Goal: Task Accomplishment & Management: Manage account settings

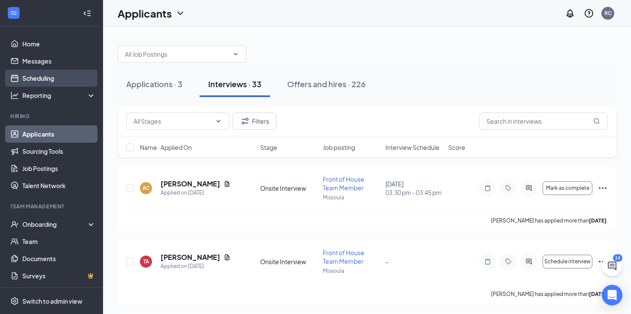
click at [41, 78] on link "Scheduling" at bounding box center [58, 78] width 73 height 17
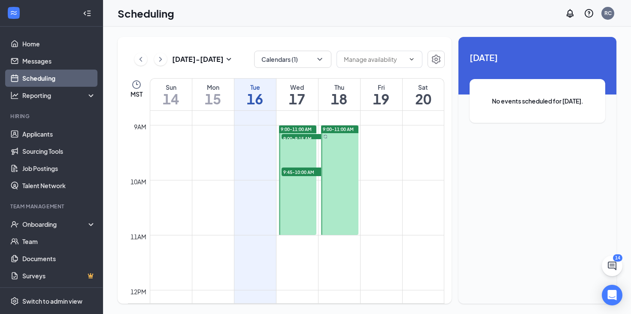
scroll to position [433, 0]
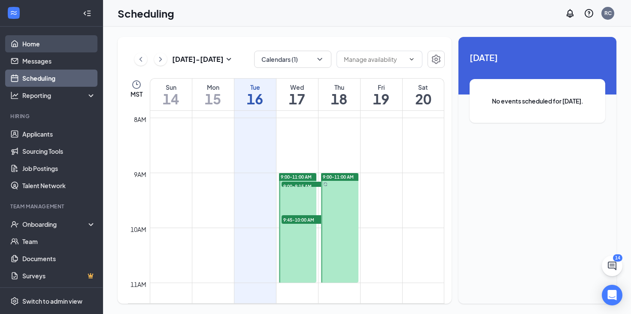
click at [49, 46] on link "Home" at bounding box center [58, 43] width 73 height 17
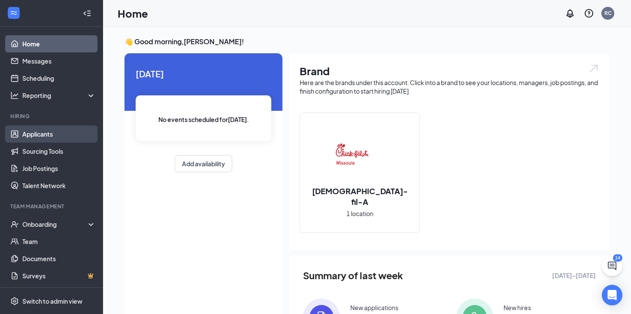
click at [63, 128] on link "Applicants" at bounding box center [58, 133] width 73 height 17
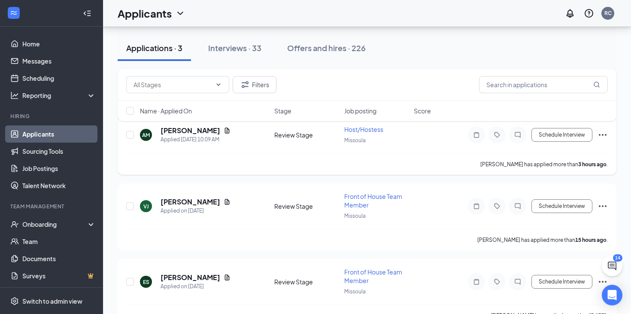
scroll to position [70, 0]
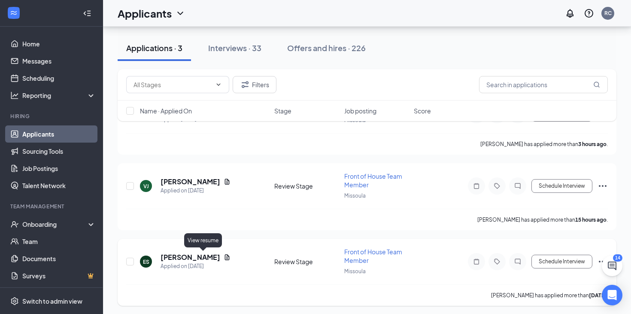
click at [224, 255] on icon "Document" at bounding box center [227, 257] width 7 height 7
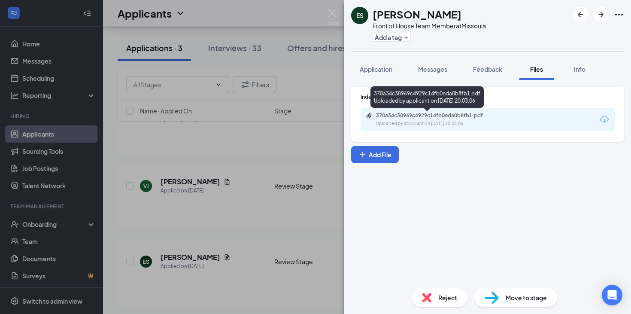
click at [386, 112] on div "370a34c38969c4929c14fb0eda0b8fb1.pdf" at bounding box center [436, 115] width 120 height 7
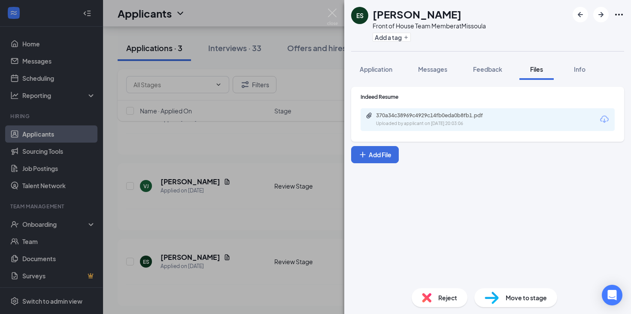
click at [221, 204] on div "ES [PERSON_NAME] Front of House Team Member at [GEOGRAPHIC_DATA] Add a tag Appl…" at bounding box center [315, 157] width 631 height 314
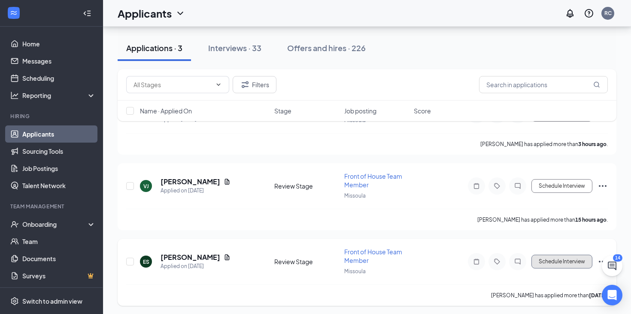
click at [567, 259] on button "Schedule Interview" at bounding box center [562, 262] width 61 height 14
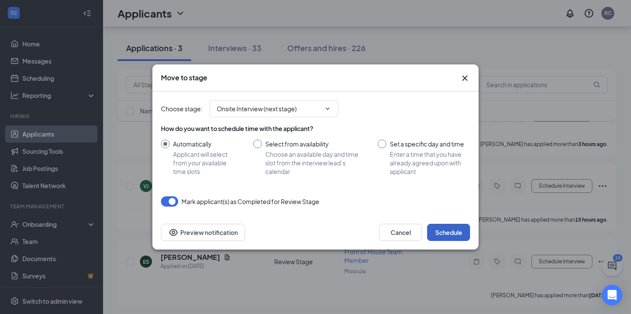
click at [448, 234] on button "Schedule" at bounding box center [448, 232] width 43 height 17
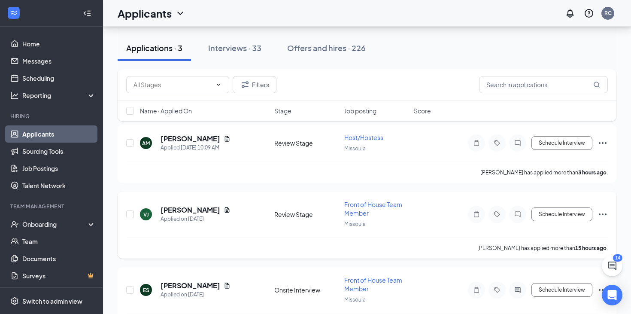
scroll to position [37, 0]
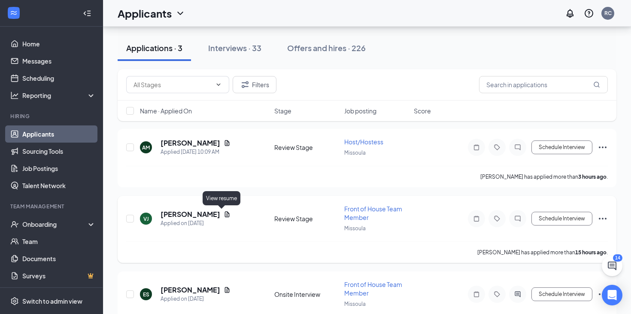
click at [224, 213] on icon "Document" at bounding box center [227, 214] width 7 height 7
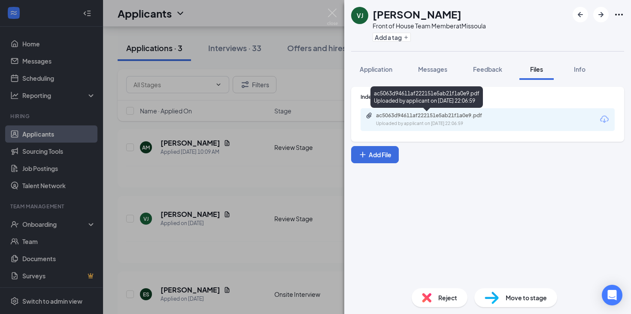
click at [386, 117] on div "ac5063d94611af222151e5ab21f1a0e9.pdf" at bounding box center [436, 115] width 120 height 7
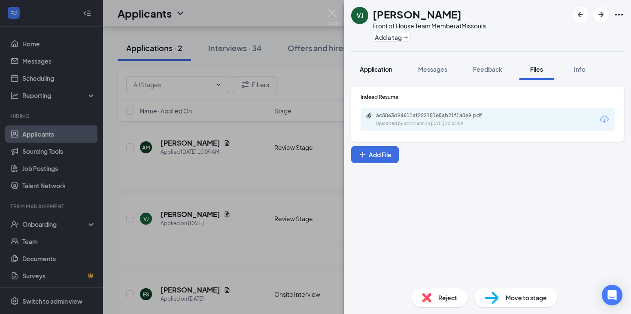
click at [377, 66] on span "Application" at bounding box center [376, 69] width 33 height 8
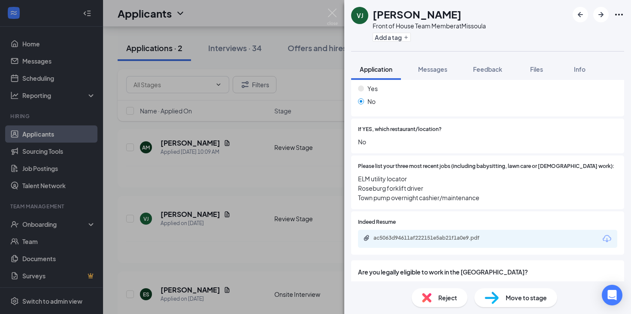
scroll to position [532, 0]
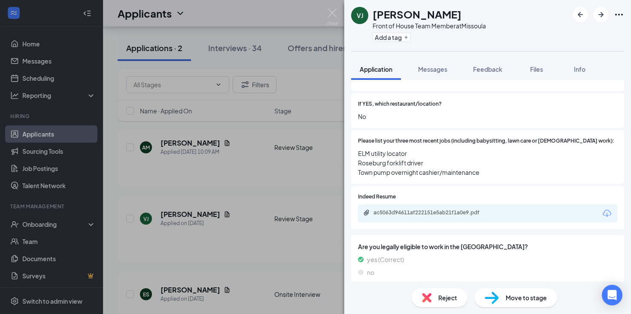
click at [523, 301] on span "Move to stage" at bounding box center [526, 297] width 41 height 9
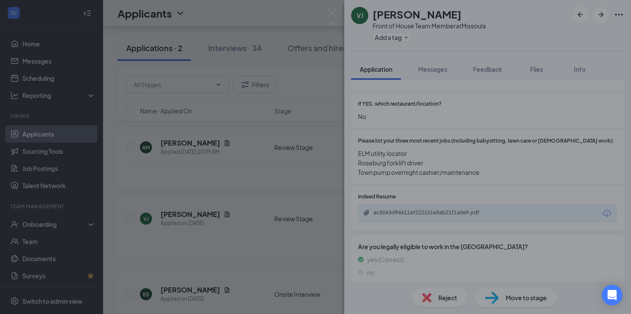
scroll to position [529, 0]
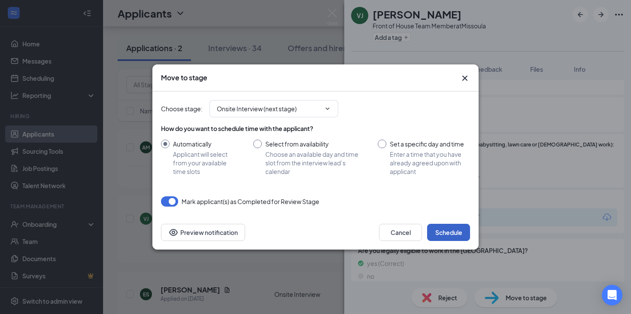
click at [446, 234] on button "Schedule" at bounding box center [448, 232] width 43 height 17
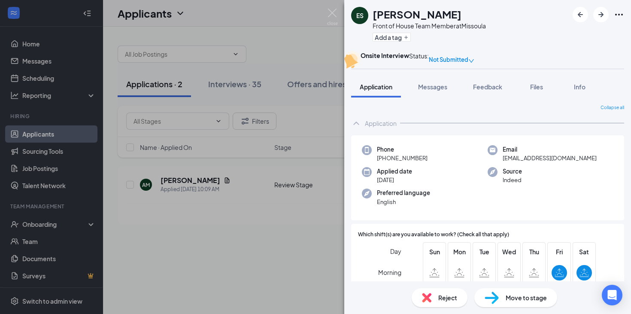
click at [208, 198] on div "ES [PERSON_NAME] Front of House Team Member at [GEOGRAPHIC_DATA] Add a tag Onsi…" at bounding box center [315, 157] width 631 height 314
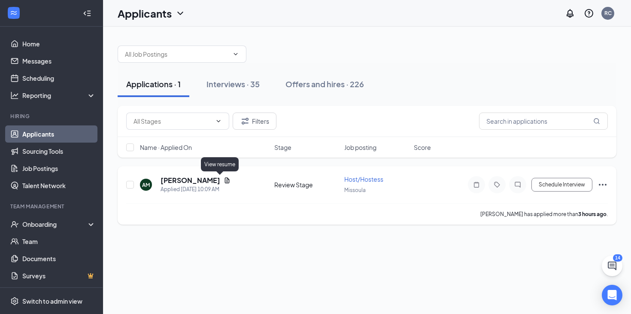
click at [224, 177] on icon "Document" at bounding box center [227, 180] width 7 height 7
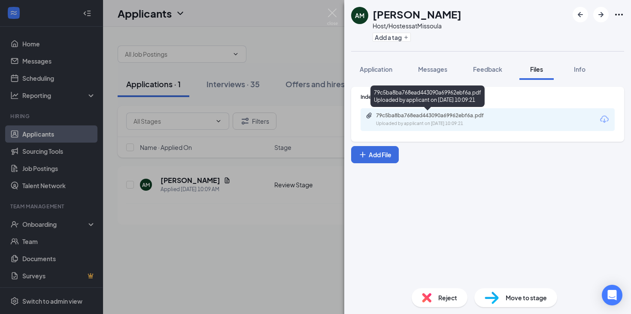
click at [477, 119] on div "79c5ba8ba768ead443090a69962ebf6a.pdf Uploaded by applicant on [DATE] 10:09:21" at bounding box center [435, 119] width 139 height 15
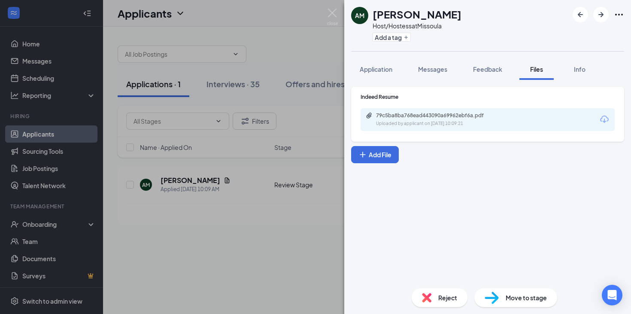
click at [296, 207] on div "AM [PERSON_NAME] Host/Hostess at [GEOGRAPHIC_DATA] Add a tag Application Messag…" at bounding box center [315, 157] width 631 height 314
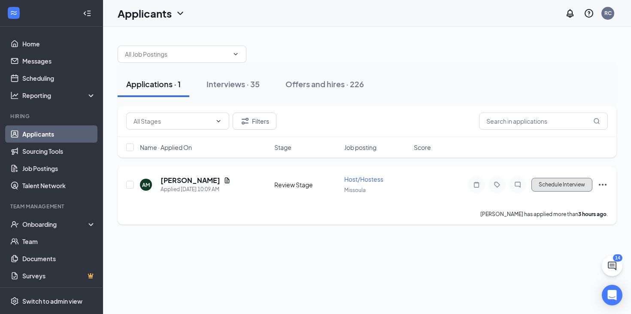
click at [573, 185] on button "Schedule Interview" at bounding box center [562, 185] width 61 height 14
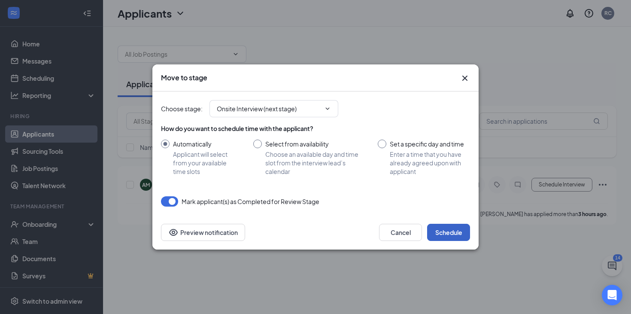
click at [435, 234] on button "Schedule" at bounding box center [448, 232] width 43 height 17
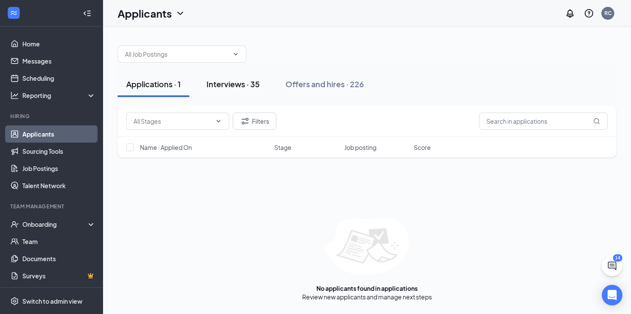
click at [209, 87] on div "Interviews · 35" at bounding box center [233, 84] width 53 height 11
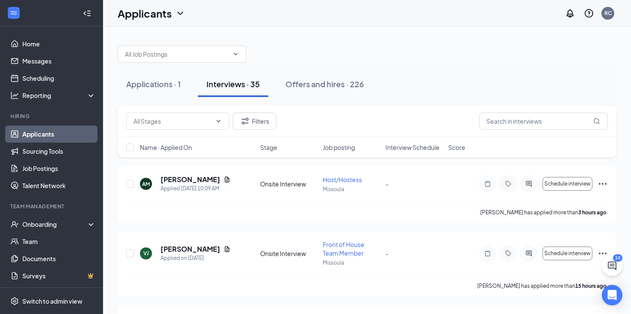
click at [420, 149] on span "Interview Schedule" at bounding box center [413, 147] width 54 height 9
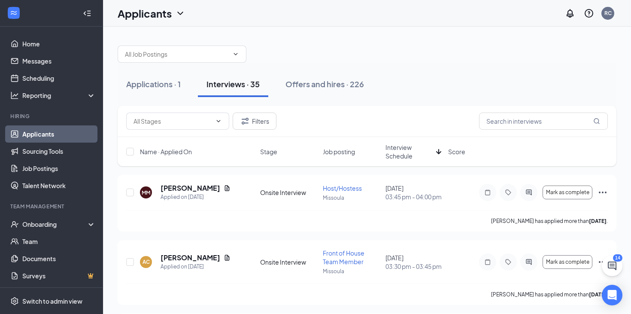
click at [420, 149] on span "Interview Schedule" at bounding box center [409, 151] width 47 height 17
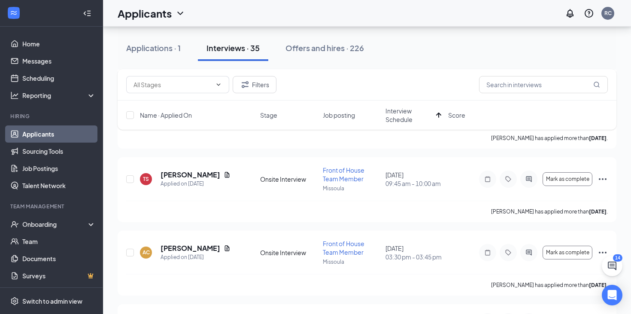
scroll to position [771, 0]
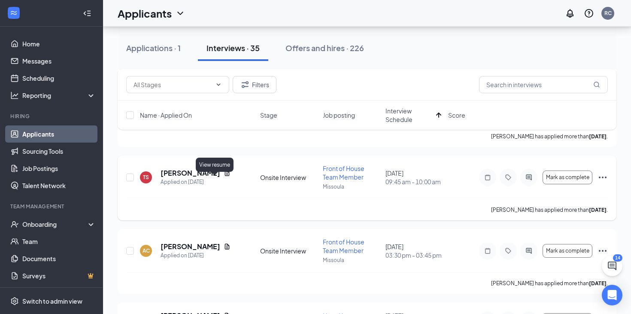
click at [225, 176] on icon "Document" at bounding box center [227, 173] width 5 height 6
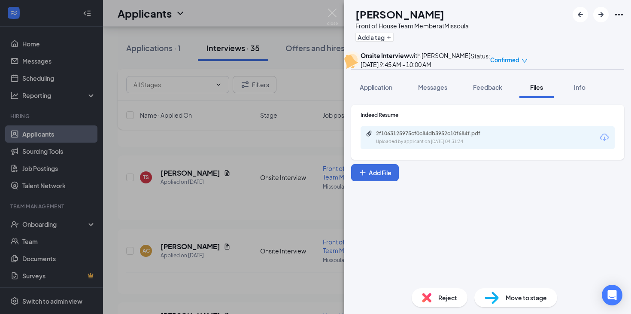
click at [393, 146] on div "2f1063125975cf0c84db3952c10f684f.pdf Uploaded by applicant on [DATE] 04:31:34" at bounding box center [488, 137] width 254 height 23
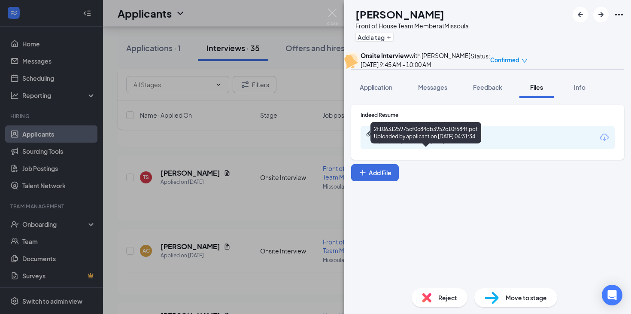
click at [394, 137] on div "2f1063125975cf0c84db3952c10f684f.pdf" at bounding box center [436, 133] width 120 height 7
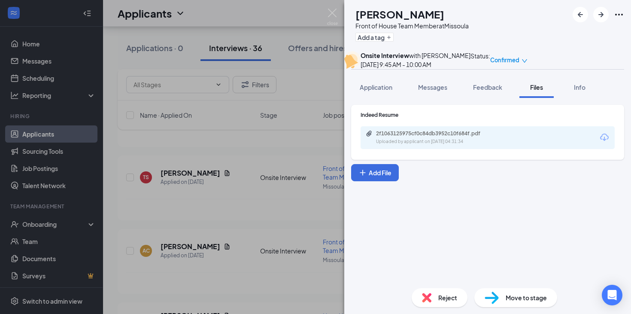
click at [205, 191] on div "TS [PERSON_NAME] Front of House Team Member at [GEOGRAPHIC_DATA] Add a tag Onsi…" at bounding box center [315, 157] width 631 height 314
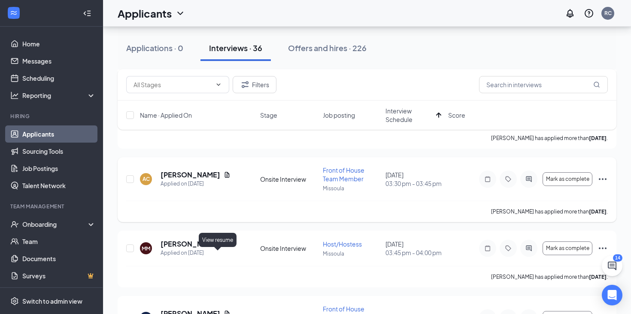
scroll to position [846, 0]
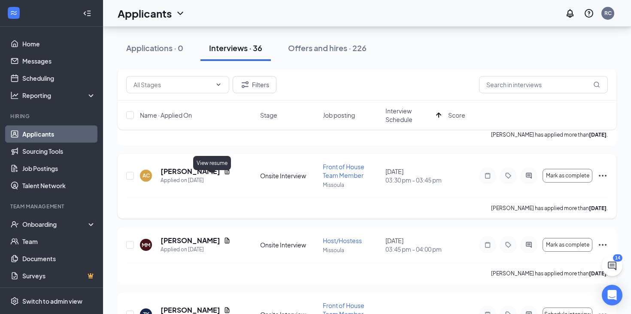
click at [224, 175] on icon "Document" at bounding box center [227, 171] width 7 height 7
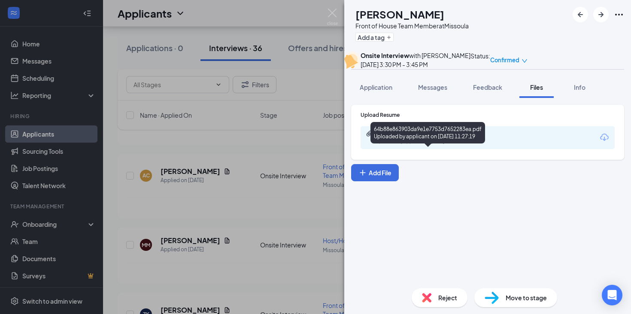
click at [409, 137] on div "64b88e863903da9e1e7753d7652283ea.pdf" at bounding box center [436, 133] width 120 height 7
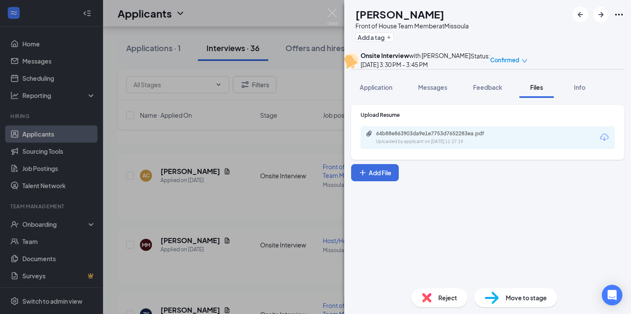
click at [230, 225] on div "AC [PERSON_NAME] Front of House Team Member at [GEOGRAPHIC_DATA] Add a tag Onsi…" at bounding box center [315, 157] width 631 height 314
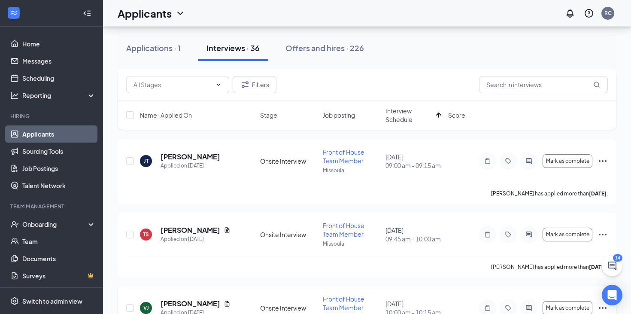
scroll to position [719, 0]
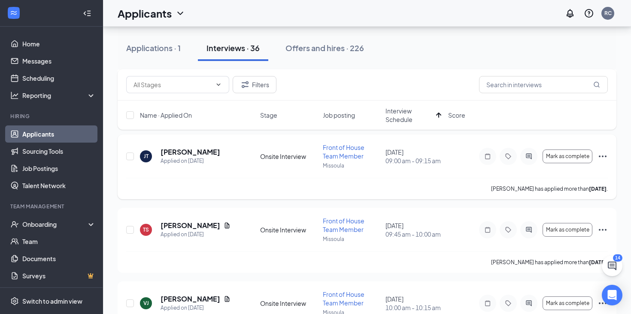
click at [214, 165] on div "[PERSON_NAME] [PERSON_NAME] Applied on [DATE]" at bounding box center [197, 156] width 115 height 18
click at [190, 157] on h5 "[PERSON_NAME]" at bounding box center [191, 151] width 60 height 9
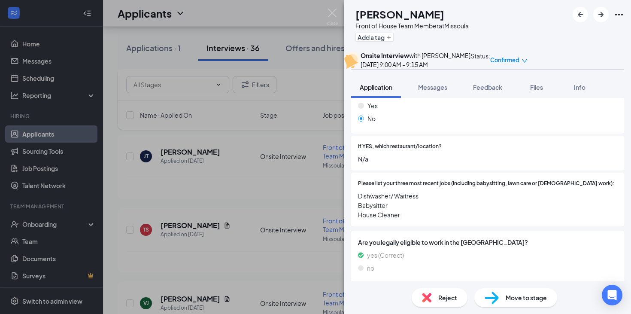
scroll to position [522, 0]
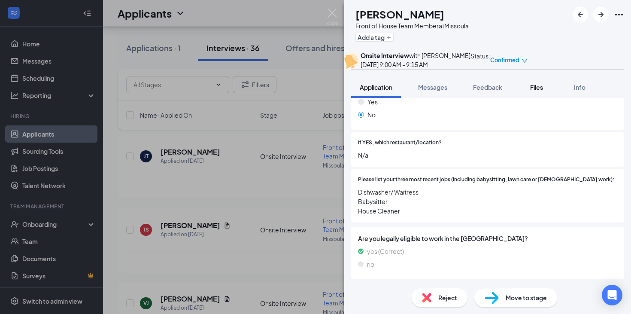
click at [532, 91] on span "Files" at bounding box center [536, 87] width 13 height 8
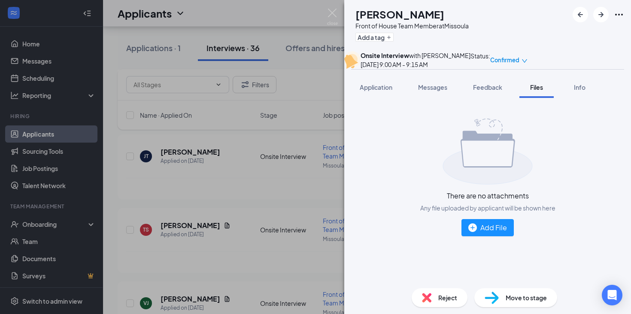
click at [289, 165] on div "[PERSON_NAME] [PERSON_NAME] Front of House Team Member at [GEOGRAPHIC_DATA] Add…" at bounding box center [315, 157] width 631 height 314
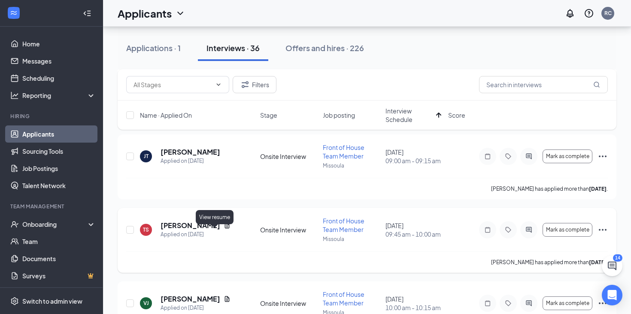
click at [224, 229] on icon "Document" at bounding box center [227, 225] width 7 height 7
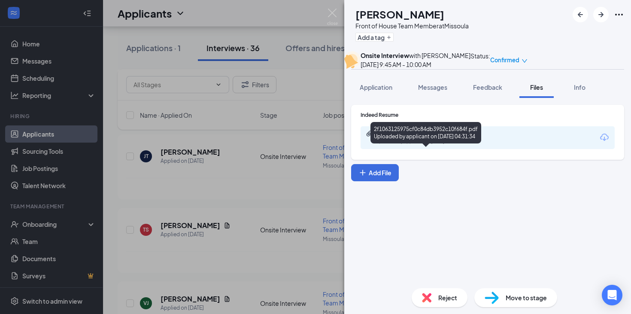
click at [468, 137] on div "2f1063125975cf0c84db3952c10f684f.pdf" at bounding box center [436, 133] width 120 height 7
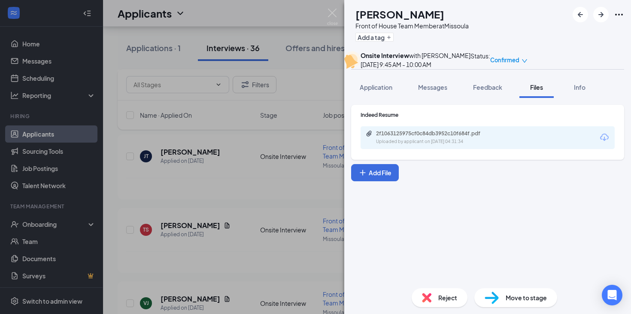
click at [193, 238] on div "TS [PERSON_NAME] Front of House Team Member at [GEOGRAPHIC_DATA] Add a tag Onsi…" at bounding box center [315, 157] width 631 height 314
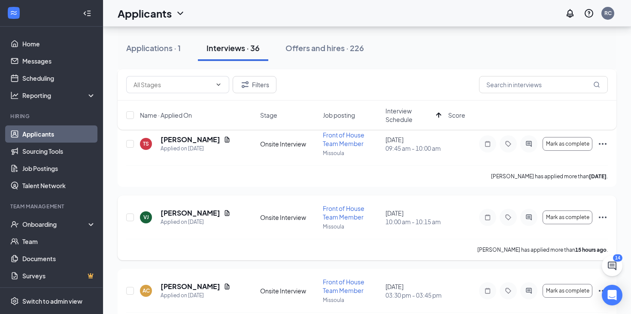
scroll to position [817, 0]
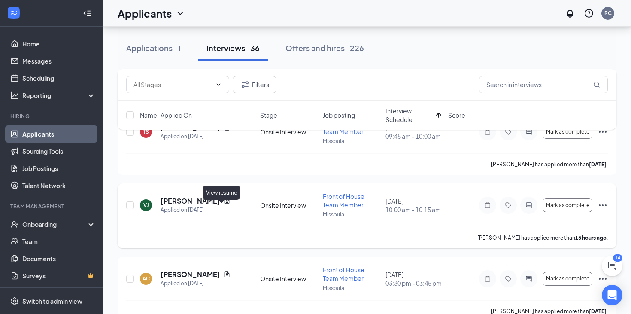
click at [225, 204] on icon "Document" at bounding box center [227, 201] width 5 height 6
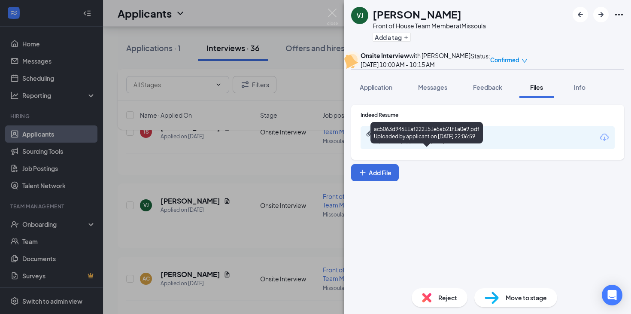
click at [402, 137] on div "ac5063d94611af222151e5ab21f1a0e9.pdf" at bounding box center [436, 133] width 120 height 7
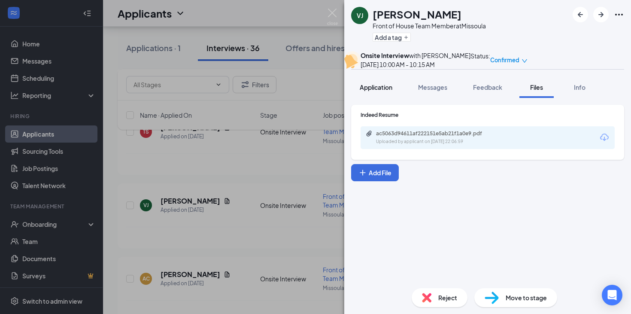
click at [384, 91] on span "Application" at bounding box center [376, 87] width 33 height 8
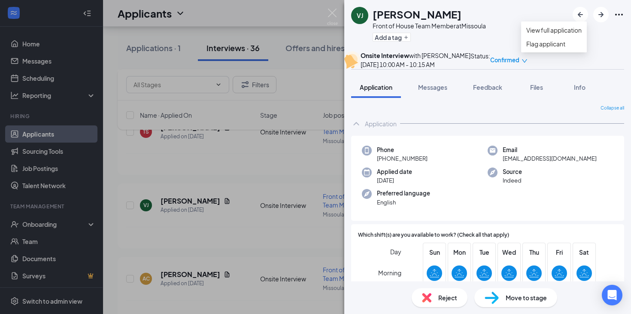
click at [621, 11] on icon "Ellipses" at bounding box center [619, 14] width 10 height 10
click at [512, 28] on div "VJ [PERSON_NAME] Front of House Team Member at [GEOGRAPHIC_DATA] Add a tag" at bounding box center [487, 25] width 287 height 51
click at [624, 12] on icon "Ellipses" at bounding box center [619, 14] width 10 height 10
click at [537, 34] on link "View full application" at bounding box center [553, 29] width 55 height 9
click at [279, 174] on div "VJ [PERSON_NAME] Front of House Team Member at [GEOGRAPHIC_DATA] Add a tag Onsi…" at bounding box center [315, 157] width 631 height 314
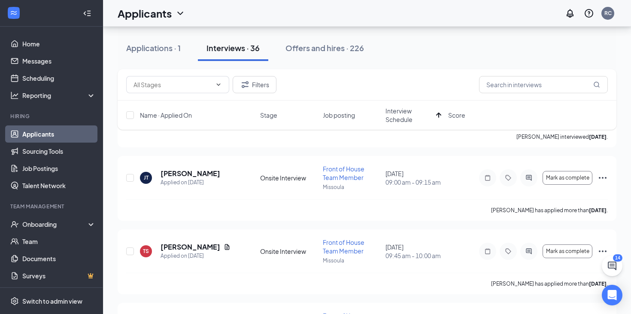
scroll to position [693, 0]
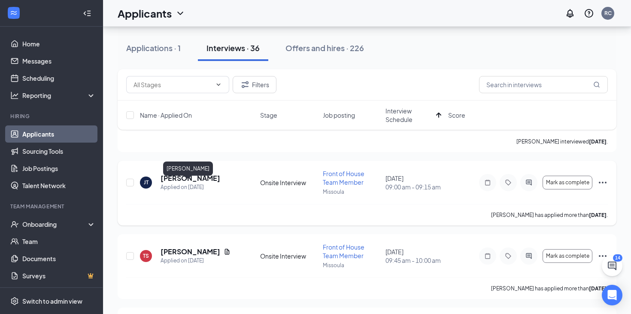
click at [188, 183] on h5 "[PERSON_NAME]" at bounding box center [191, 177] width 60 height 9
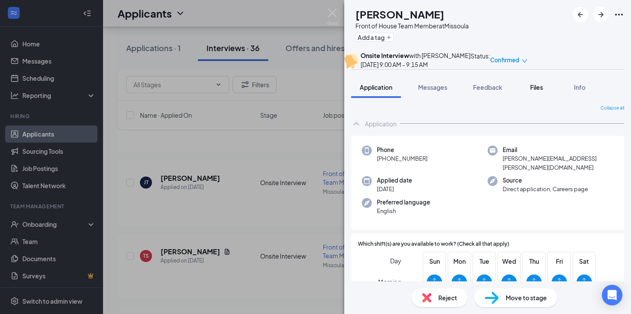
click at [541, 91] on span "Files" at bounding box center [536, 87] width 13 height 8
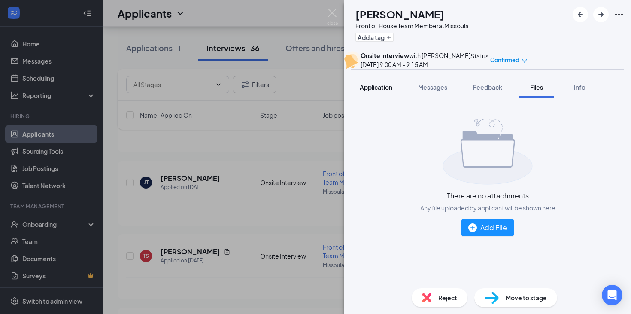
click at [380, 91] on span "Application" at bounding box center [376, 87] width 33 height 8
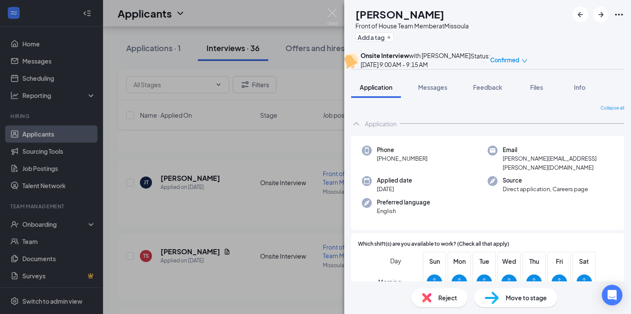
click at [616, 11] on icon "Ellipses" at bounding box center [619, 14] width 10 height 10
click at [567, 35] on link "View full application" at bounding box center [553, 29] width 55 height 9
click at [276, 196] on div "JT [PERSON_NAME] Front of House Team Member at Missoula Add a tag Onsite Interv…" at bounding box center [315, 157] width 631 height 314
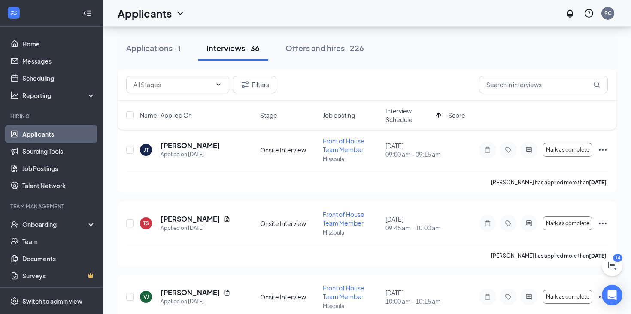
scroll to position [740, 0]
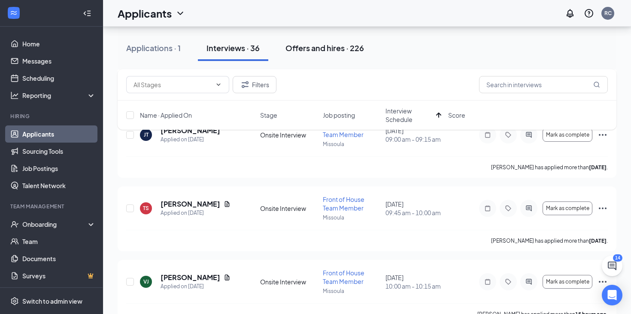
click at [302, 45] on div "Offers and hires · 226" at bounding box center [325, 48] width 79 height 11
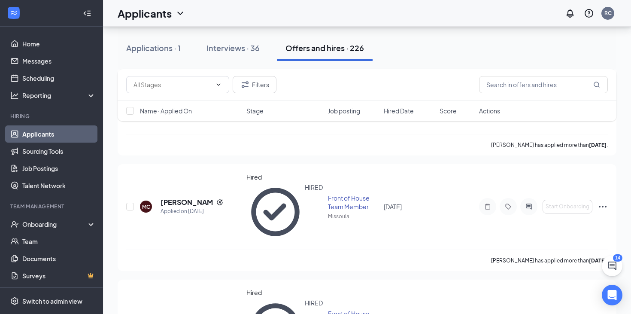
scroll to position [5062, 0]
click at [319, 55] on button "Offers and hires · 226" at bounding box center [325, 48] width 96 height 26
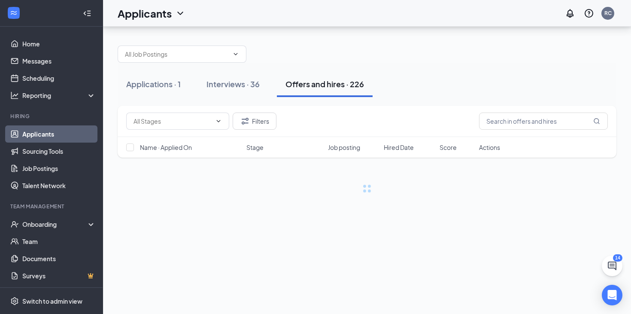
scroll to position [0, 0]
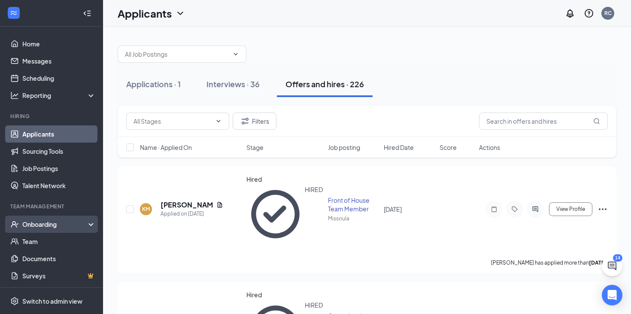
click at [35, 223] on div "Onboarding" at bounding box center [55, 224] width 66 height 9
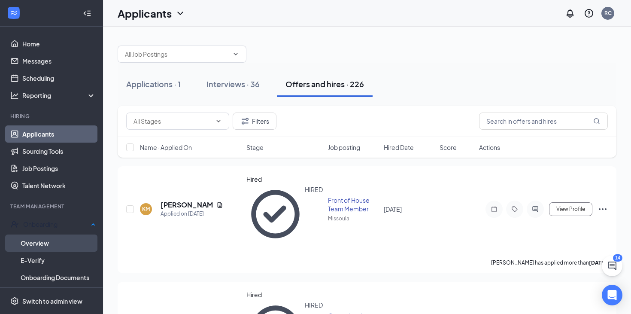
click at [34, 240] on link "Overview" at bounding box center [58, 242] width 75 height 17
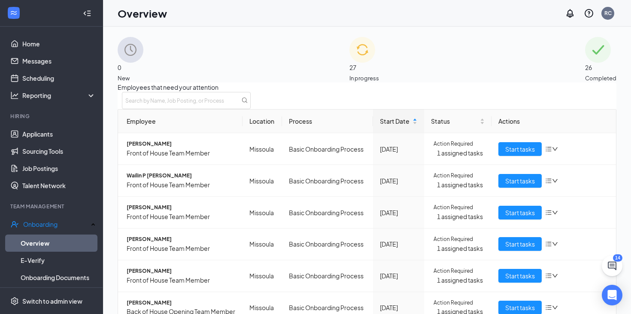
click at [350, 49] on img at bounding box center [363, 50] width 26 height 26
click at [152, 204] on span "[PERSON_NAME]" at bounding box center [181, 208] width 109 height 8
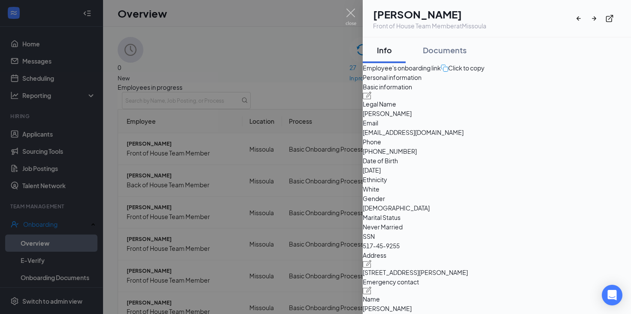
click at [224, 140] on div at bounding box center [315, 157] width 631 height 314
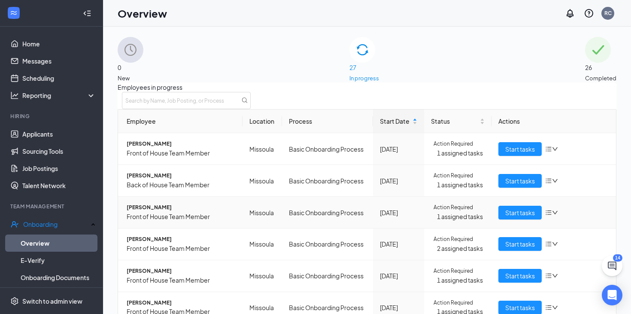
click at [547, 209] on icon "bars" at bounding box center [548, 212] width 7 height 7
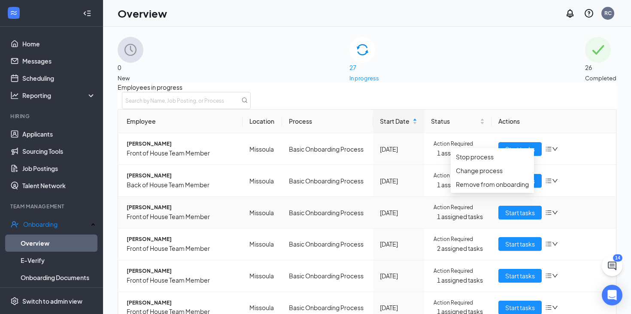
click at [579, 206] on div "Start tasks" at bounding box center [554, 213] width 111 height 14
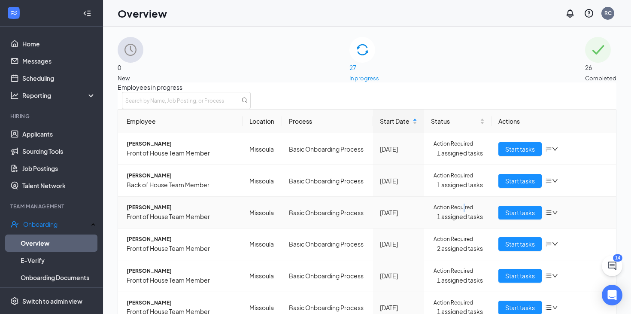
click at [469, 204] on span "Action Required" at bounding box center [454, 208] width 40 height 8
click at [460, 204] on span "Action Required" at bounding box center [454, 208] width 40 height 8
click at [508, 208] on span "Start tasks" at bounding box center [520, 212] width 30 height 9
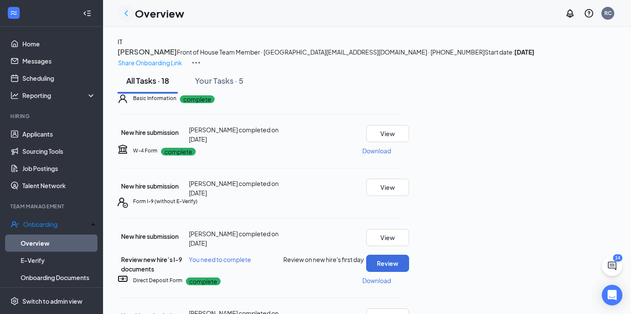
click at [126, 12] on icon "ChevronLeft" at bounding box center [126, 13] width 3 height 6
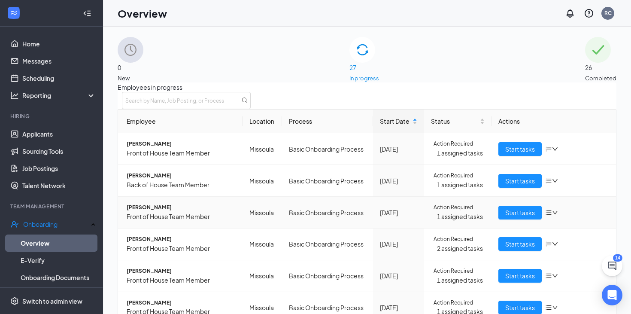
scroll to position [80, 0]
click at [553, 211] on icon "down" at bounding box center [555, 212] width 5 height 3
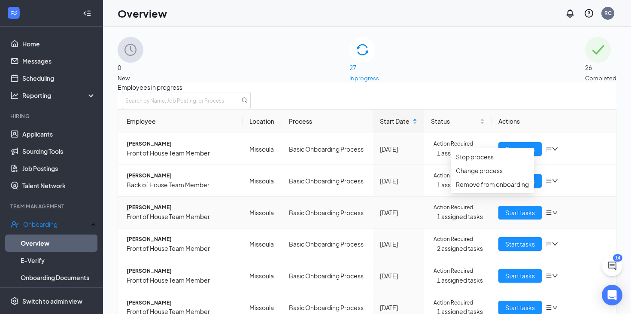
click at [570, 206] on div "Start tasks" at bounding box center [554, 213] width 111 height 14
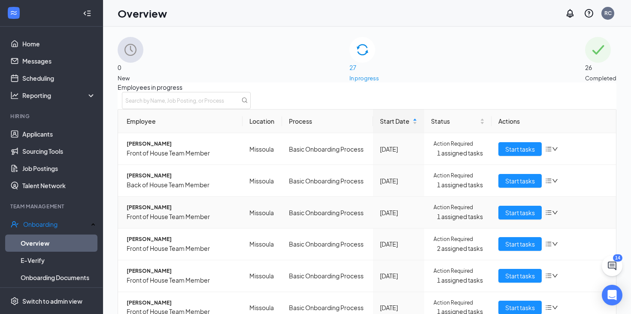
click at [464, 204] on span "Action Required" at bounding box center [454, 208] width 40 height 8
click at [319, 197] on td "Basic Onboarding Process" at bounding box center [327, 213] width 91 height 32
click at [519, 208] on span "Start tasks" at bounding box center [520, 212] width 30 height 9
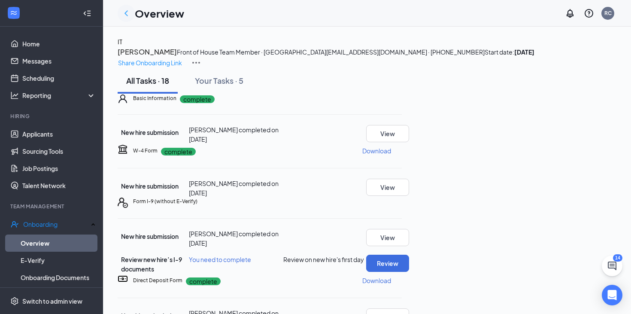
click at [123, 9] on icon "ChevronLeft" at bounding box center [126, 13] width 10 height 10
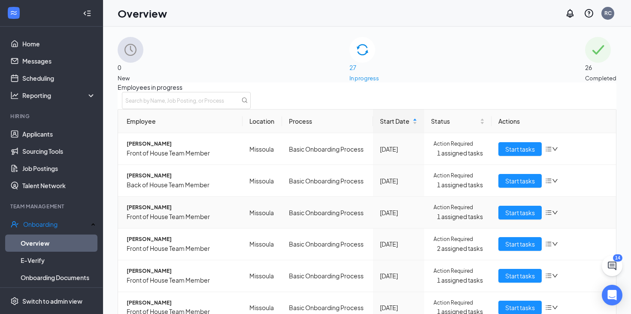
scroll to position [80, 0]
click at [515, 239] on span "Start tasks" at bounding box center [520, 243] width 30 height 9
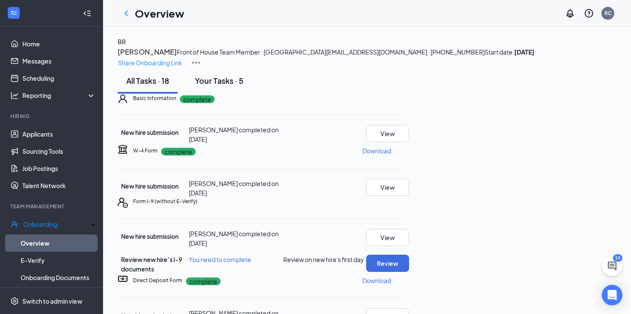
click at [221, 86] on div "Your Tasks · 5" at bounding box center [219, 80] width 49 height 11
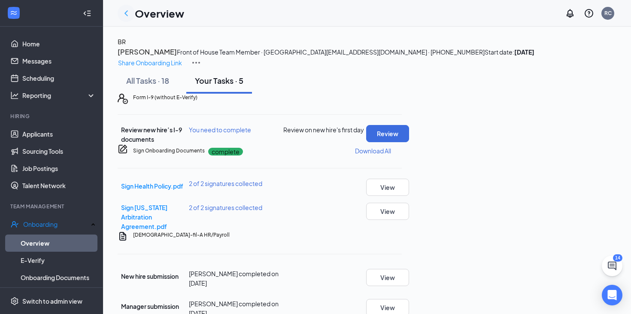
click at [128, 14] on icon "ChevronLeft" at bounding box center [126, 13] width 10 height 10
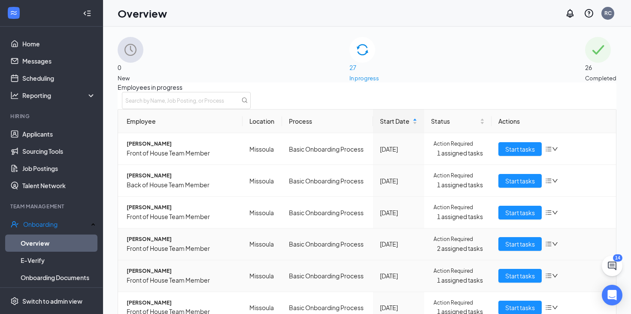
scroll to position [80, 0]
click at [520, 271] on span "Start tasks" at bounding box center [520, 275] width 30 height 9
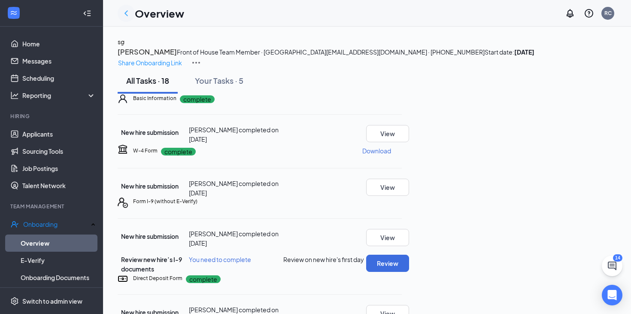
click at [129, 13] on icon "ChevronLeft" at bounding box center [126, 13] width 10 height 10
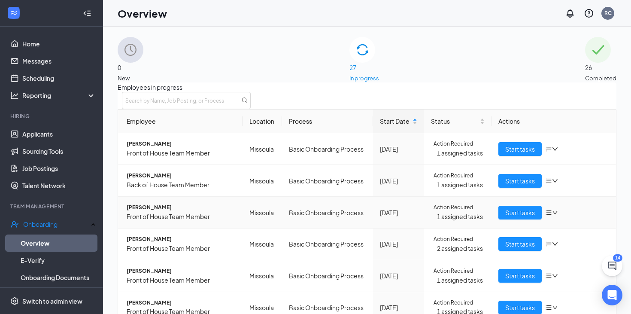
scroll to position [67, 0]
click at [508, 303] on span "Start tasks" at bounding box center [520, 307] width 30 height 9
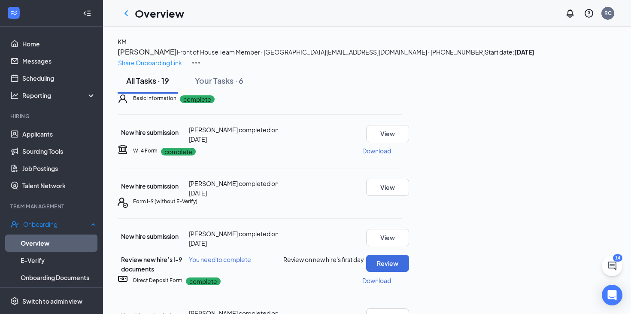
click at [42, 243] on link "Overview" at bounding box center [58, 242] width 75 height 17
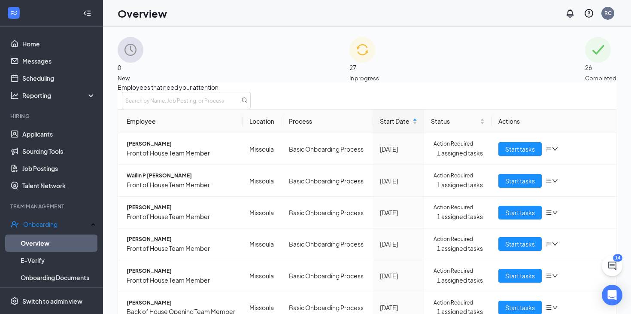
scroll to position [174, 0]
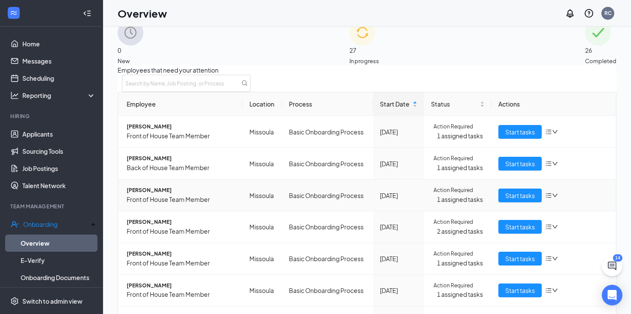
scroll to position [39, 0]
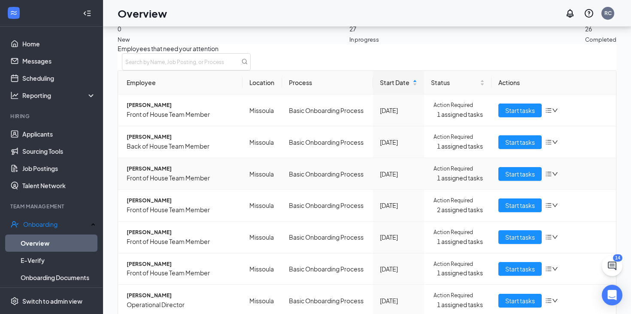
click at [158, 165] on span "[PERSON_NAME]" at bounding box center [181, 169] width 109 height 8
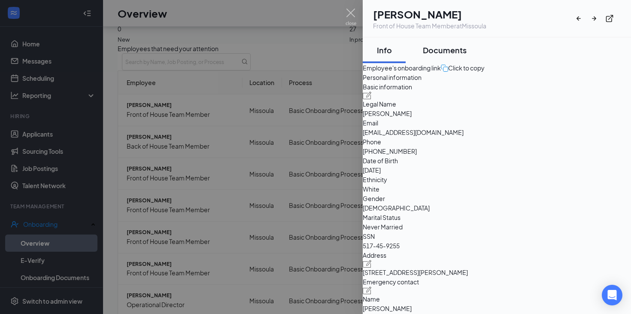
click at [442, 50] on div "Documents" at bounding box center [445, 50] width 44 height 11
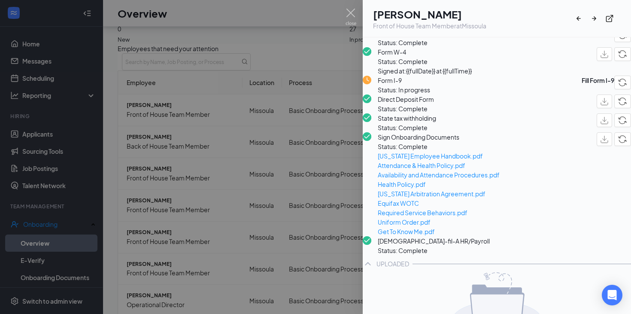
scroll to position [75, 0]
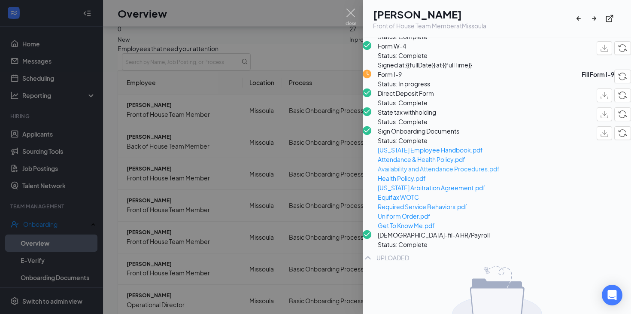
click at [425, 173] on span "Availability and Attendance Procedures.pdf" at bounding box center [439, 168] width 122 height 9
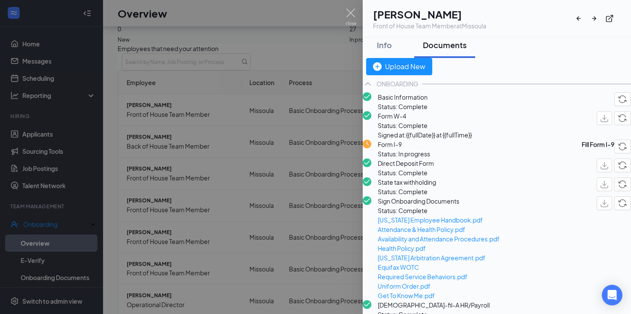
scroll to position [0, 0]
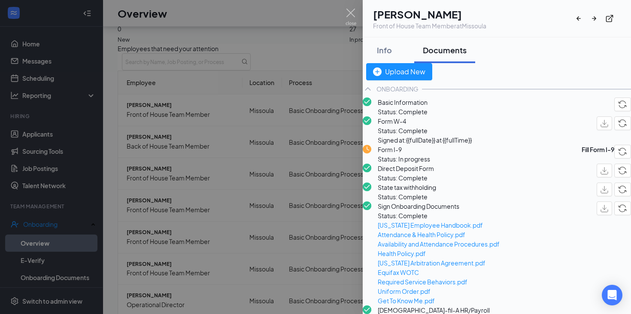
click at [306, 289] on div at bounding box center [315, 157] width 631 height 314
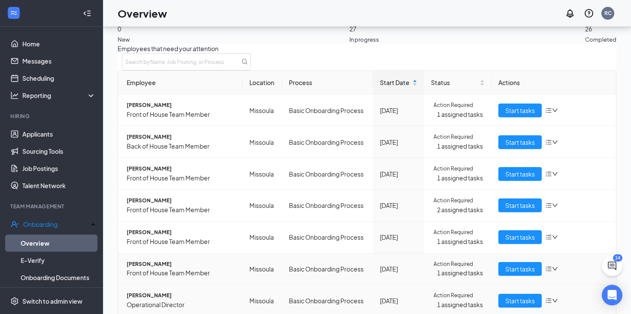
scroll to position [20, 0]
click at [164, 197] on span "[PERSON_NAME]" at bounding box center [181, 201] width 109 height 8
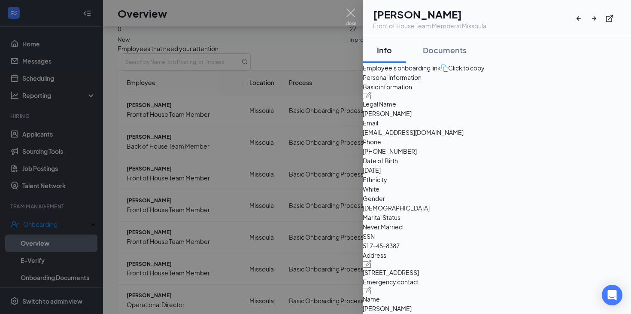
click at [232, 172] on div at bounding box center [315, 157] width 631 height 314
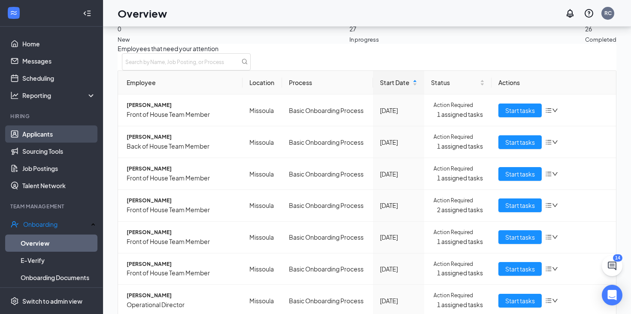
click at [43, 134] on link "Applicants" at bounding box center [58, 133] width 73 height 17
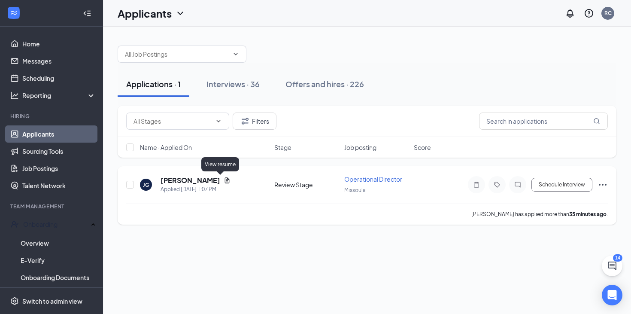
click at [225, 178] on icon "Document" at bounding box center [227, 180] width 5 height 6
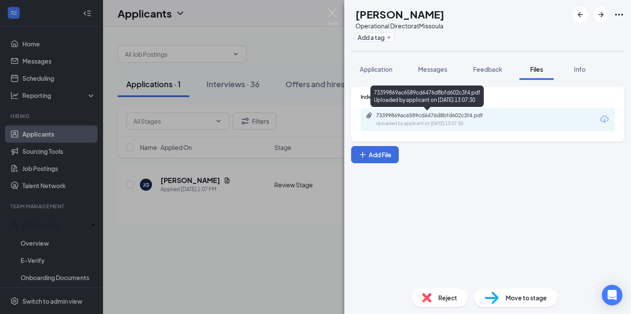
click at [412, 116] on div "73399869ac6589cd6476d8bfd602c3f4.pdf" at bounding box center [436, 115] width 120 height 7
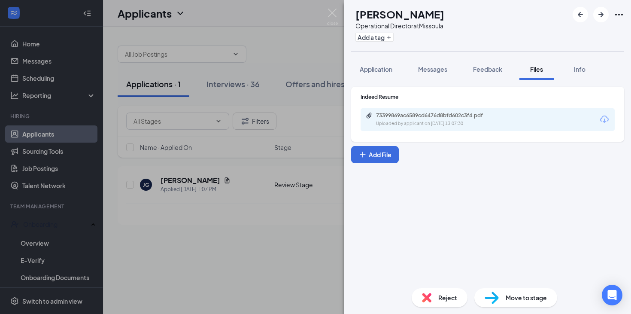
click at [226, 234] on div "[PERSON_NAME] [PERSON_NAME] Operational Director at Missoula Add a tag Applicat…" at bounding box center [315, 157] width 631 height 314
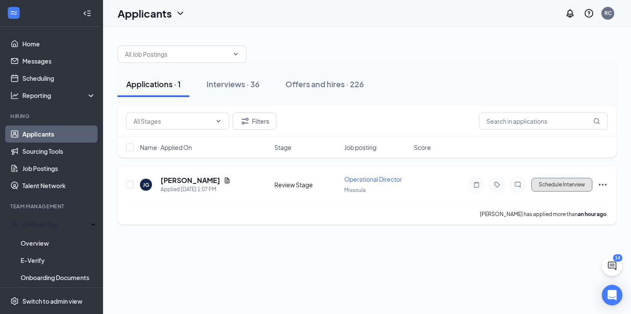
click at [544, 182] on button "Schedule Interview" at bounding box center [562, 185] width 61 height 14
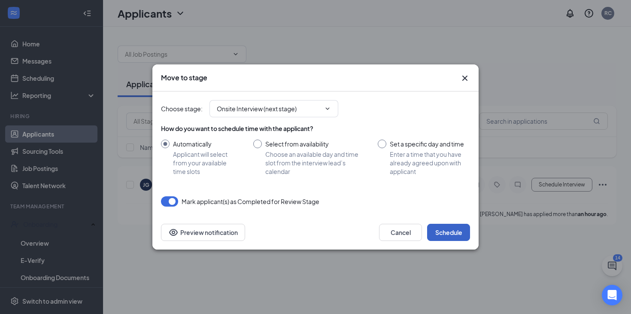
click at [436, 233] on button "Schedule" at bounding box center [448, 232] width 43 height 17
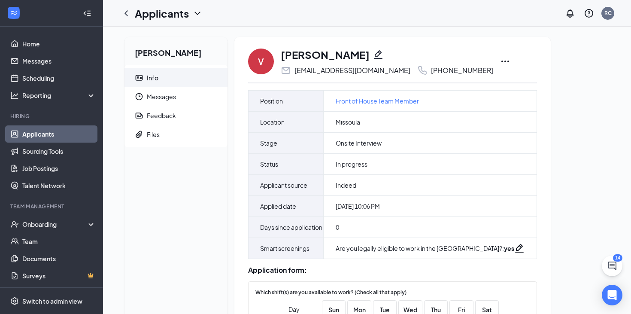
click at [500, 60] on icon "Ellipses" at bounding box center [505, 61] width 10 height 10
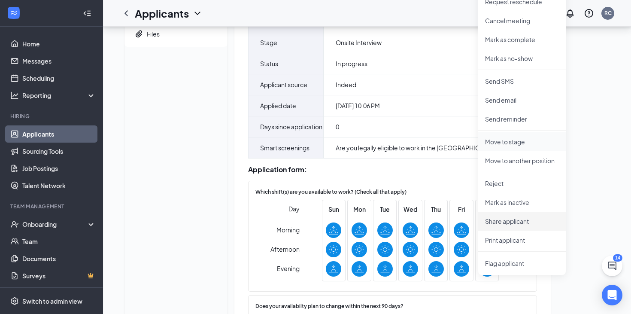
scroll to position [104, 0]
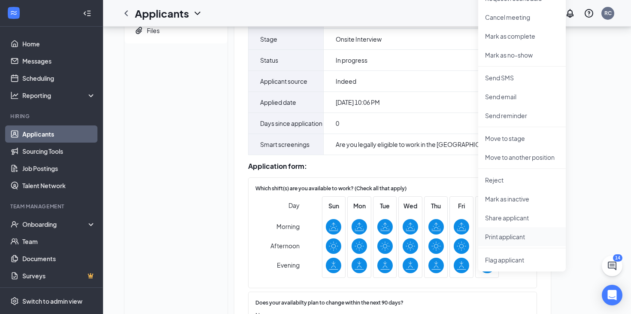
click at [519, 237] on p "Print applicant" at bounding box center [522, 236] width 74 height 9
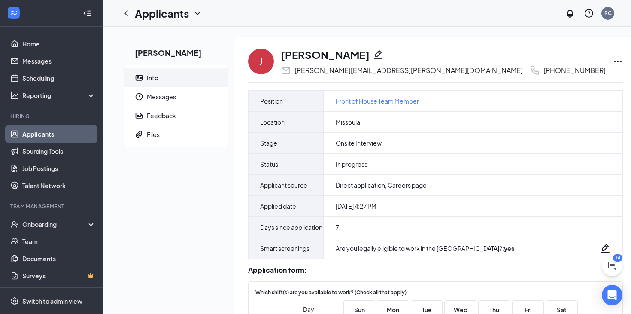
click at [613, 62] on icon "Ellipses" at bounding box center [618, 61] width 10 height 10
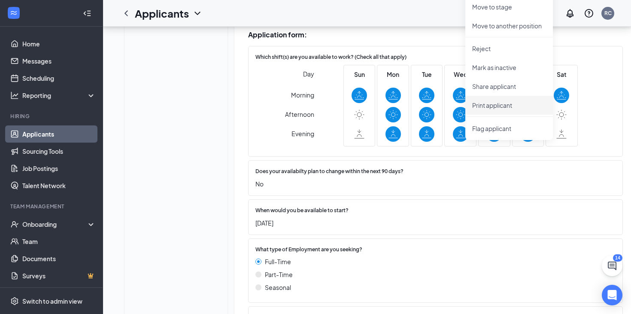
scroll to position [233, 0]
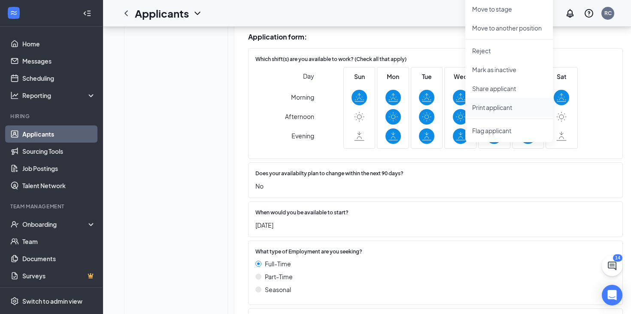
click at [518, 108] on p "Print applicant" at bounding box center [509, 107] width 74 height 9
